Goal: Task Accomplishment & Management: Manage account settings

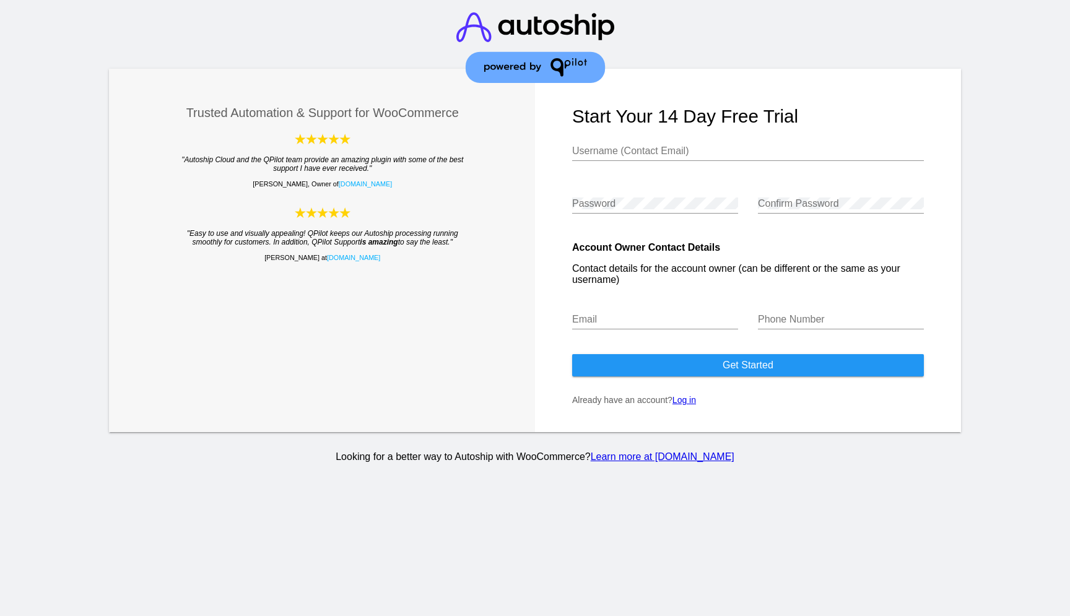
click at [692, 405] on link "Log in" at bounding box center [684, 400] width 24 height 10
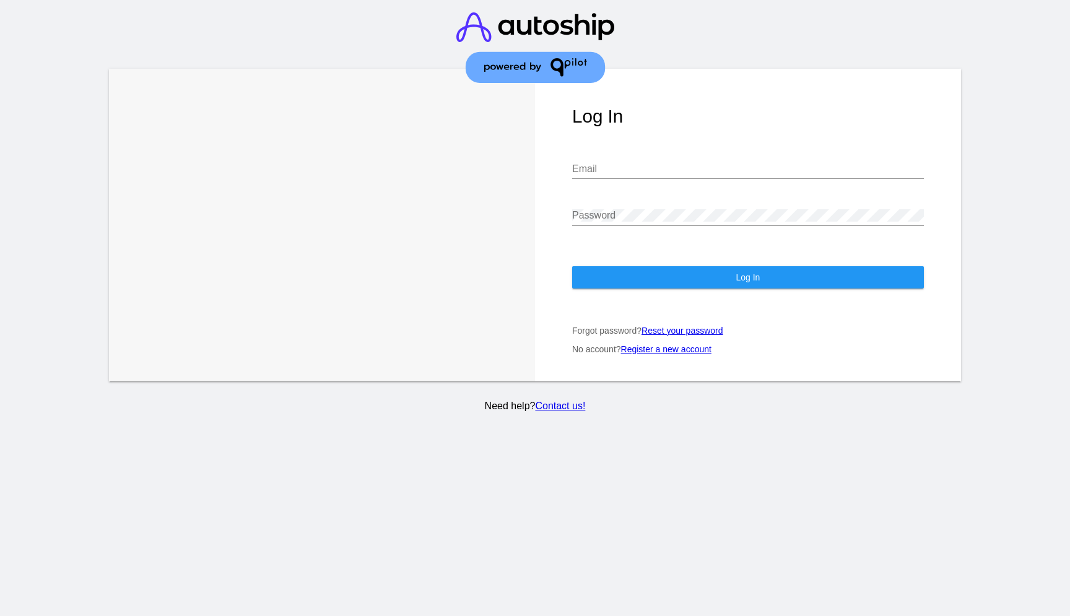
click at [602, 163] on input "Email" at bounding box center [748, 168] width 352 height 11
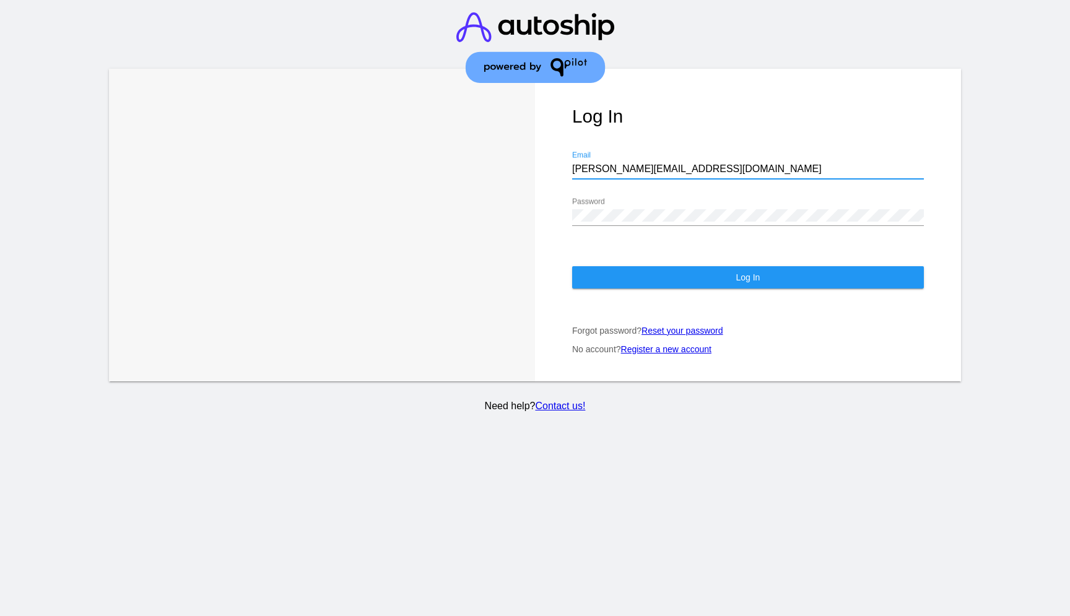
type input "daniel@grasslandbotanicals.com"
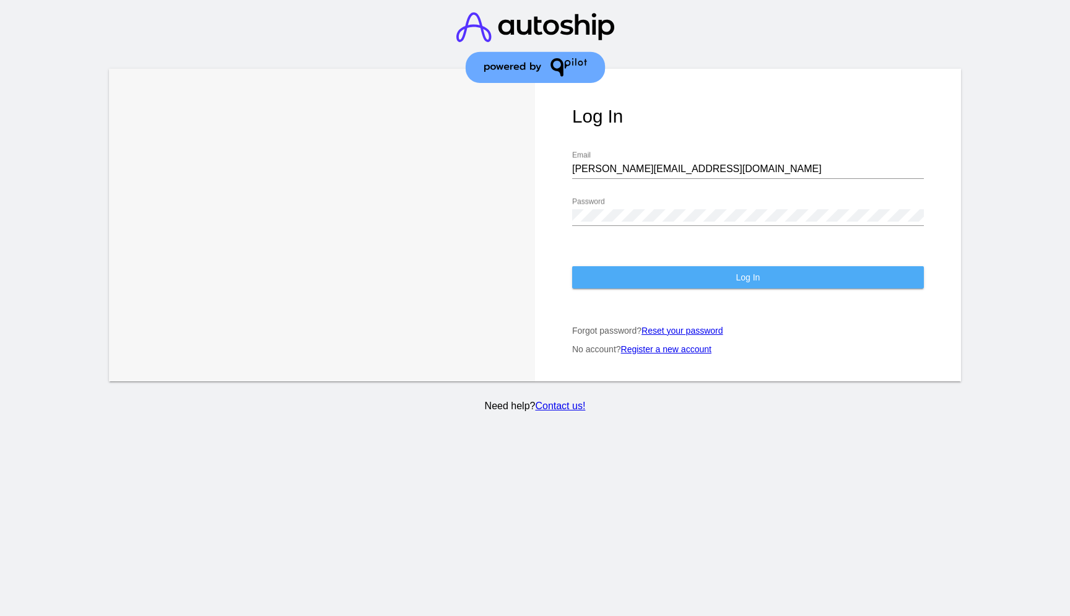
drag, startPoint x: 674, startPoint y: 261, endPoint x: 688, endPoint y: 258, distance: 14.7
click at [674, 266] on button "Log In" at bounding box center [748, 277] width 352 height 22
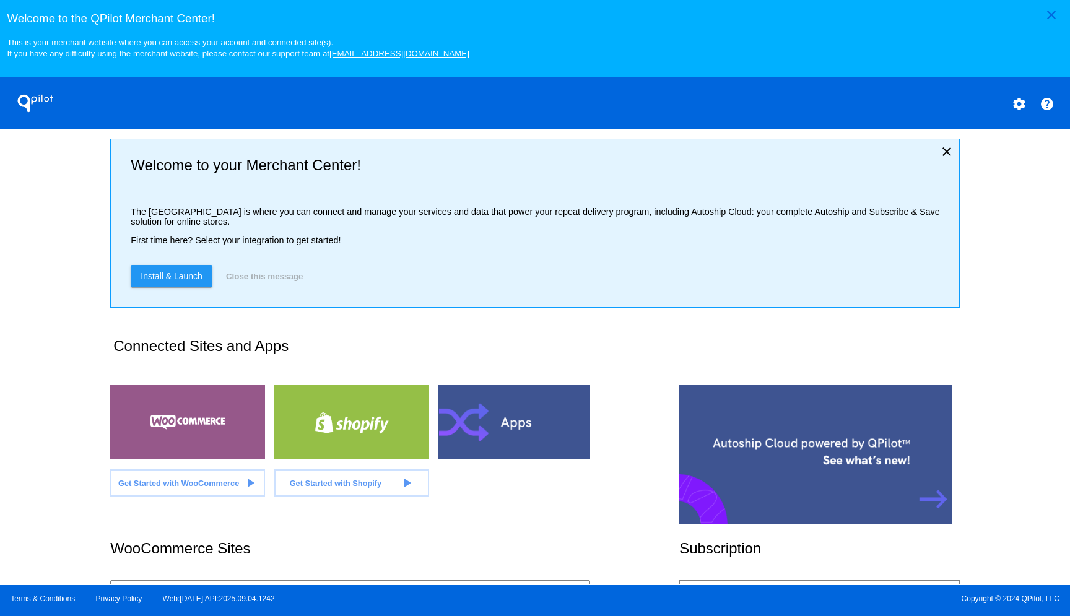
scroll to position [226, 0]
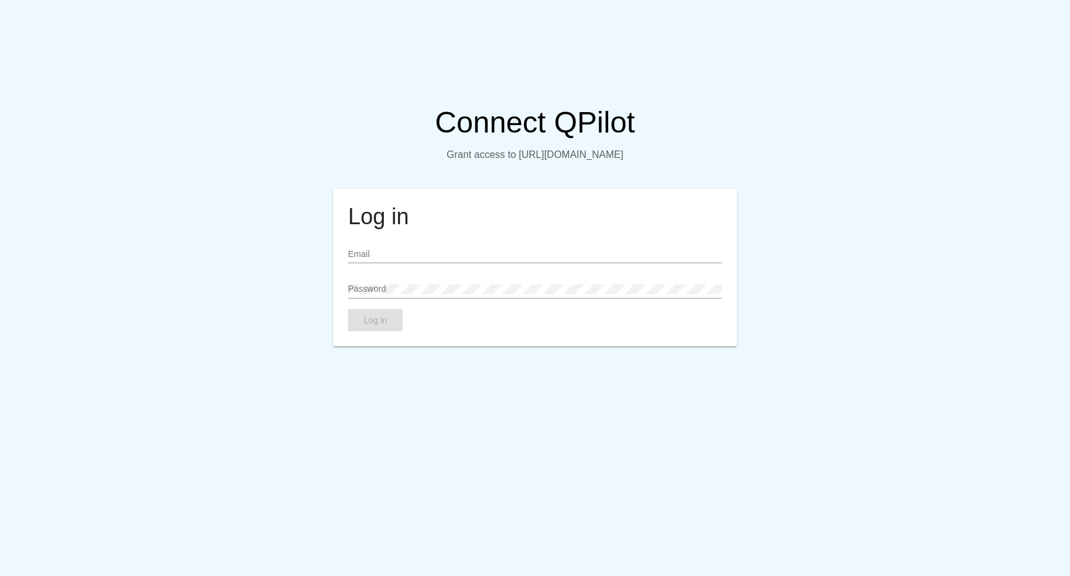
click at [407, 259] on input "Email" at bounding box center [534, 254] width 373 height 10
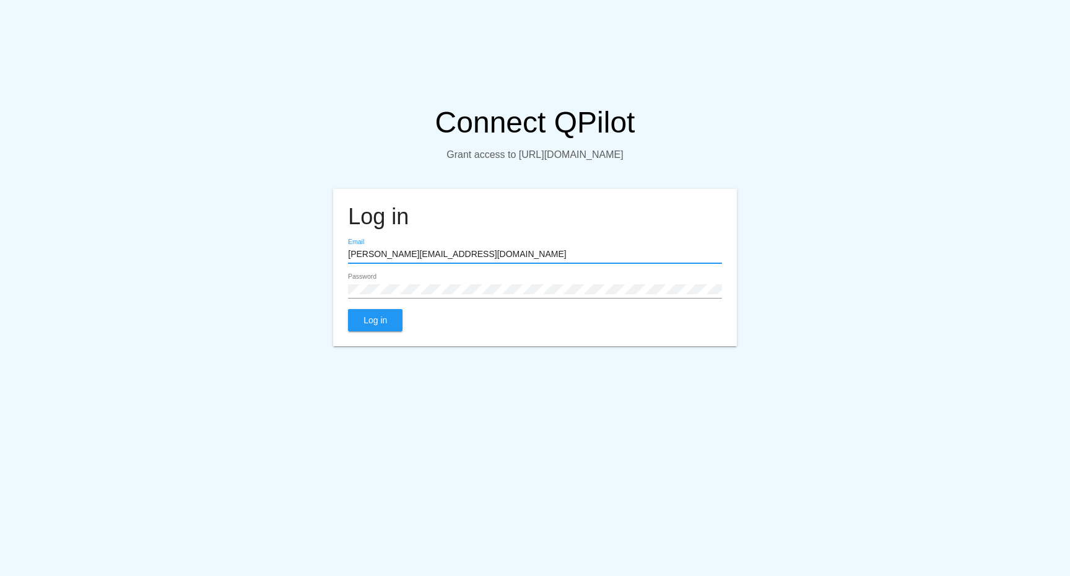
type input "daniel@grasslandbotanicals.com"
click at [389, 331] on button "Log in" at bounding box center [375, 320] width 54 height 22
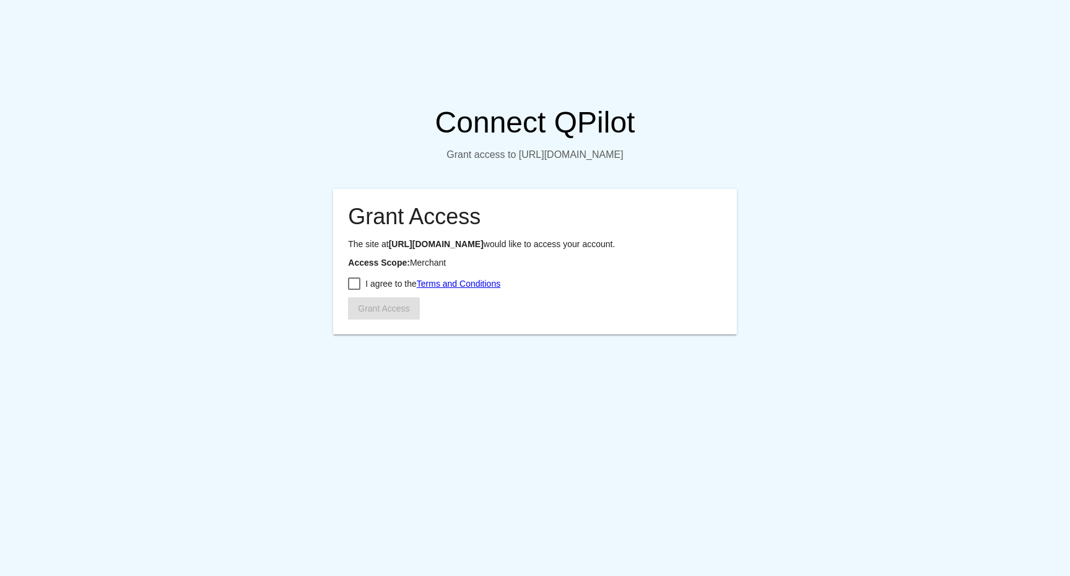
click at [376, 291] on span "I agree to the Terms and Conditions" at bounding box center [432, 283] width 135 height 15
click at [354, 290] on input "I agree to the Terms and Conditions" at bounding box center [353, 290] width 1 height 1
checkbox input "true"
click at [388, 313] on span "Grant Access" at bounding box center [383, 308] width 51 height 10
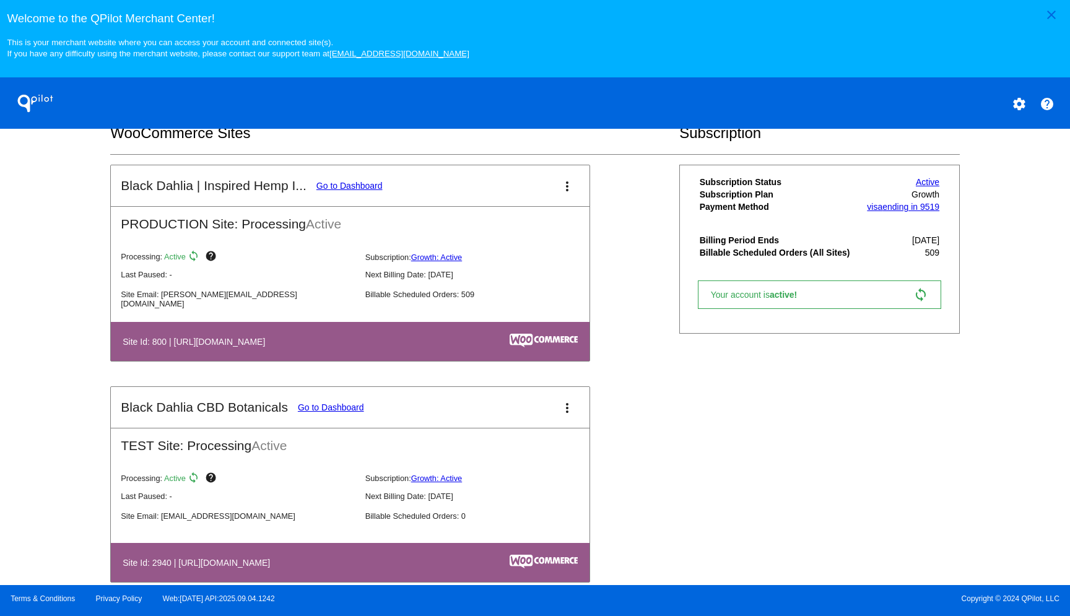
scroll to position [448, 0]
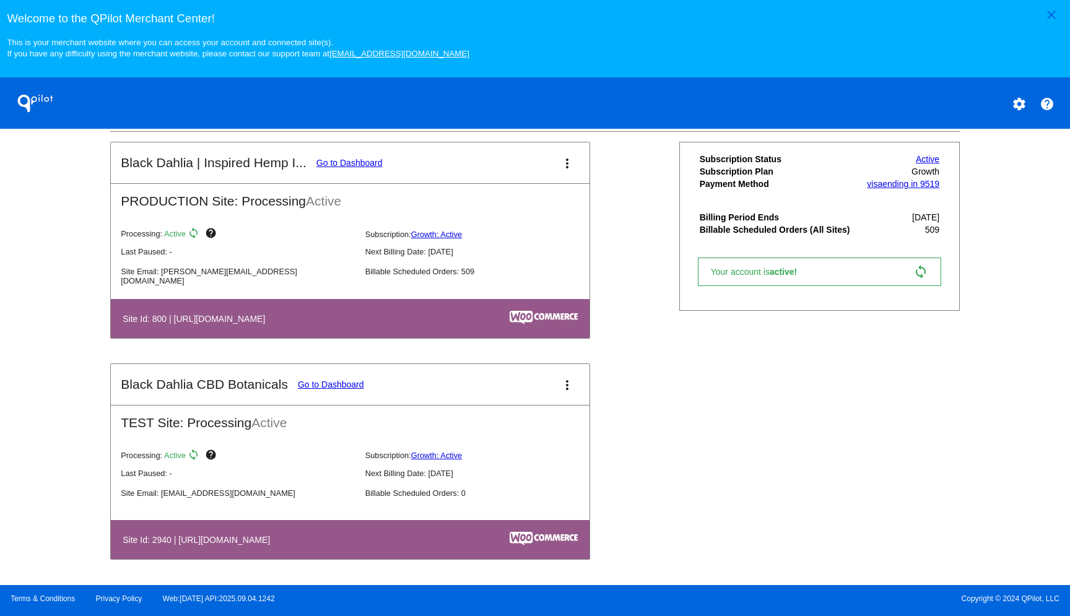
click at [563, 387] on mat-icon "more_vert" at bounding box center [567, 385] width 15 height 15
click at [552, 391] on link "view_list dashboard" at bounding box center [515, 393] width 115 height 30
